Goal: Navigation & Orientation: Find specific page/section

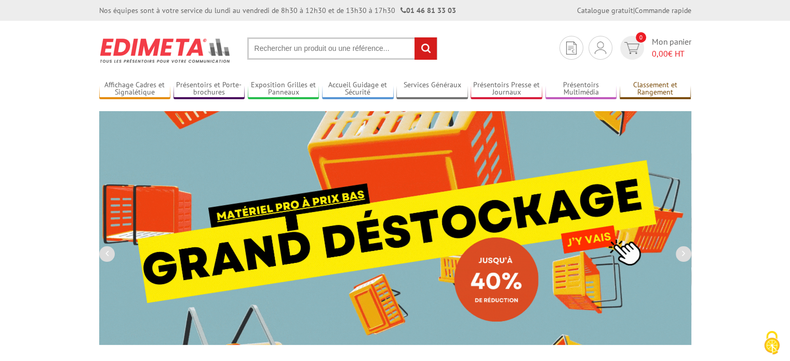
click at [663, 87] on link "Classement et Rangement" at bounding box center [655, 88] width 72 height 17
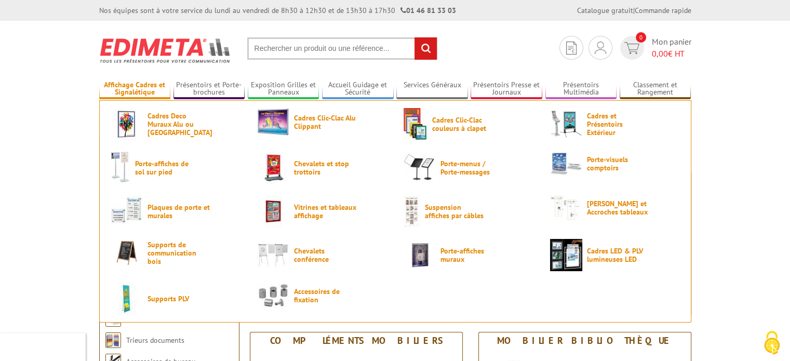
click at [152, 92] on link "Affichage Cadres et Signalétique" at bounding box center [135, 88] width 72 height 17
